Goal: Navigation & Orientation: Understand site structure

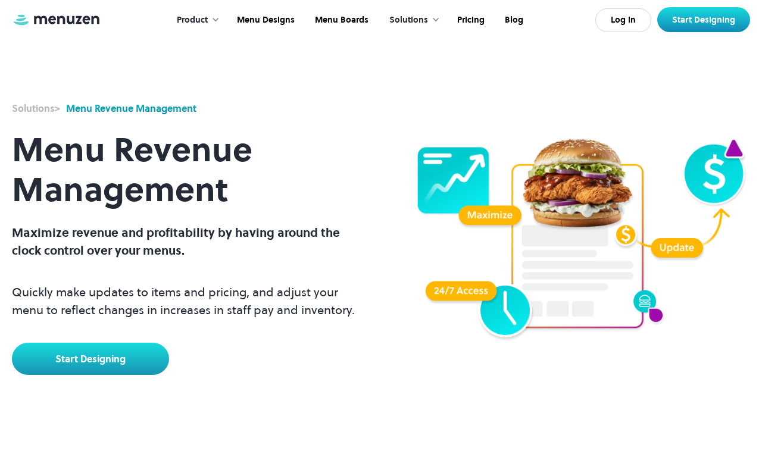
click at [57, 23] on link at bounding box center [56, 20] width 89 height 14
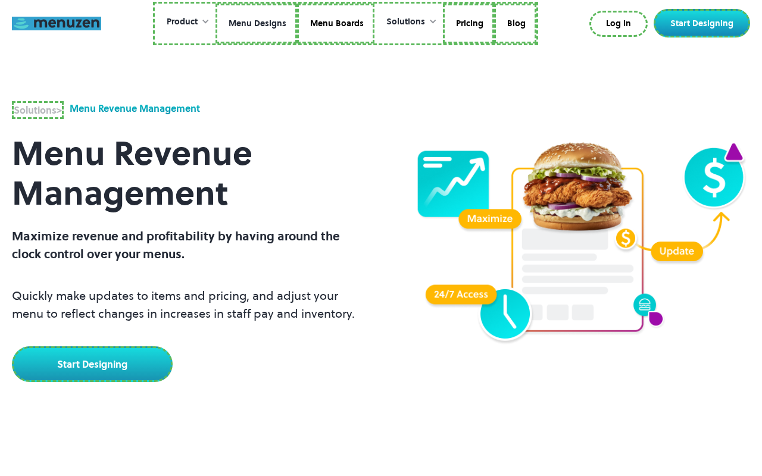
click at [257, 23] on link "Menu Designs" at bounding box center [257, 24] width 82 height 41
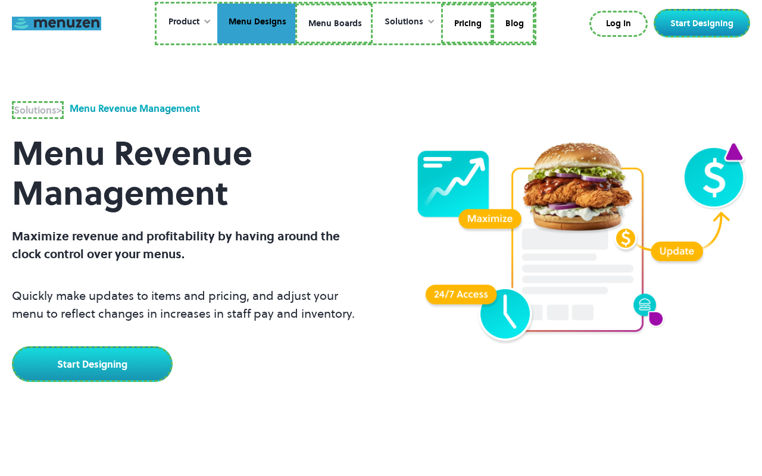
click at [334, 23] on link "Menu Boards" at bounding box center [333, 24] width 77 height 41
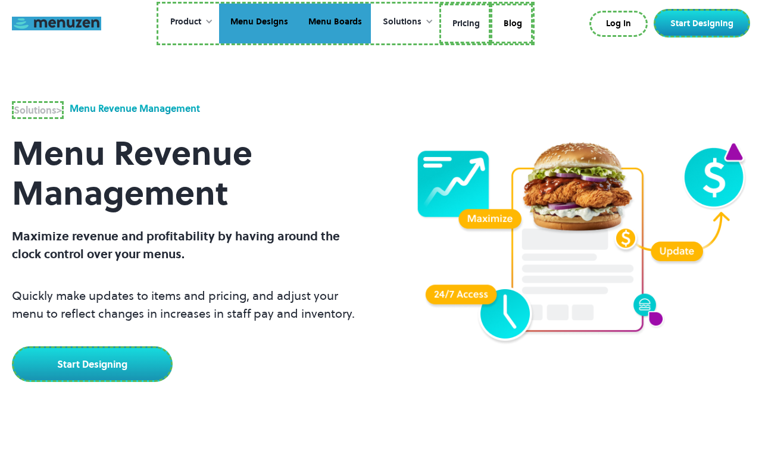
click at [464, 23] on link "Pricing" at bounding box center [465, 24] width 51 height 41
click at [510, 21] on link "Blog" at bounding box center [510, 24] width 42 height 41
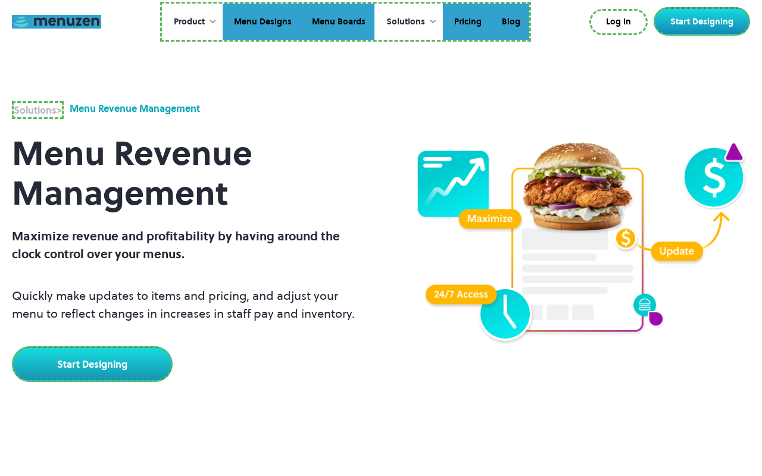
click at [621, 22] on link "Log In" at bounding box center [619, 22] width 58 height 26
click at [705, 21] on link "Start Designing" at bounding box center [702, 21] width 96 height 29
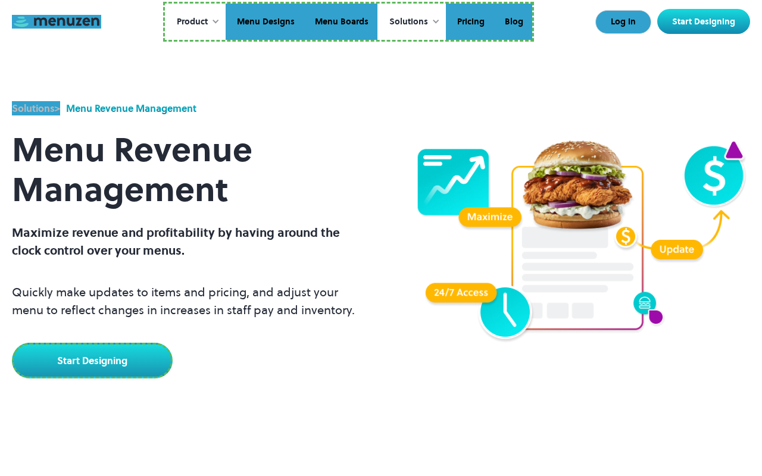
click at [91, 359] on link "Start Designing" at bounding box center [92, 361] width 161 height 36
